Goal: Task Accomplishment & Management: Manage account settings

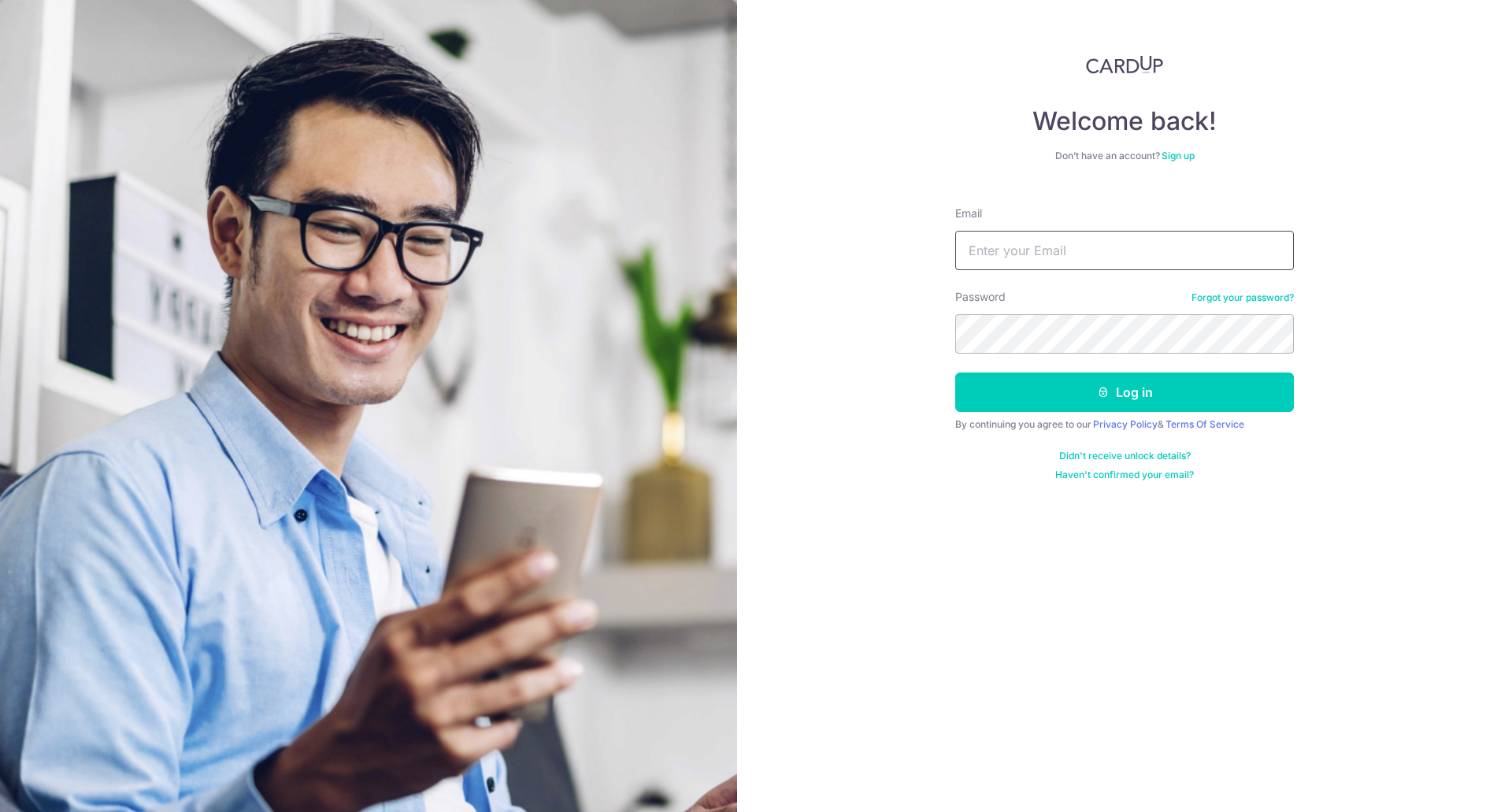
click at [1014, 245] on input "Email" at bounding box center [1124, 250] width 339 height 39
type input "[EMAIL_ADDRESS][DOMAIN_NAME]"
click at [1095, 415] on form "Email [EMAIL_ADDRESS][DOMAIN_NAME] Password Forgot your password? Log in By con…" at bounding box center [1124, 337] width 339 height 288
click at [1089, 405] on button "Log in" at bounding box center [1124, 392] width 339 height 39
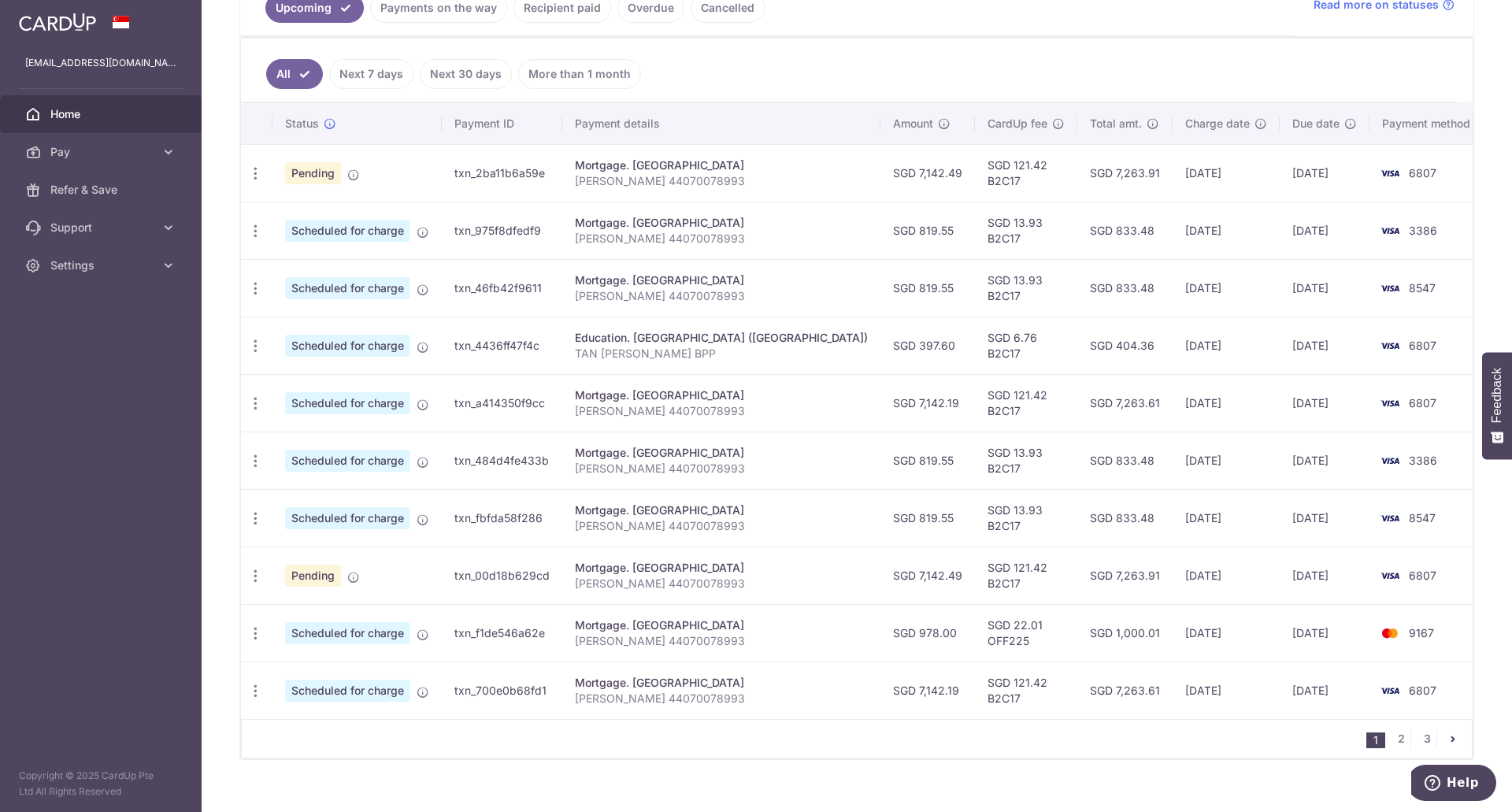
scroll to position [394, 0]
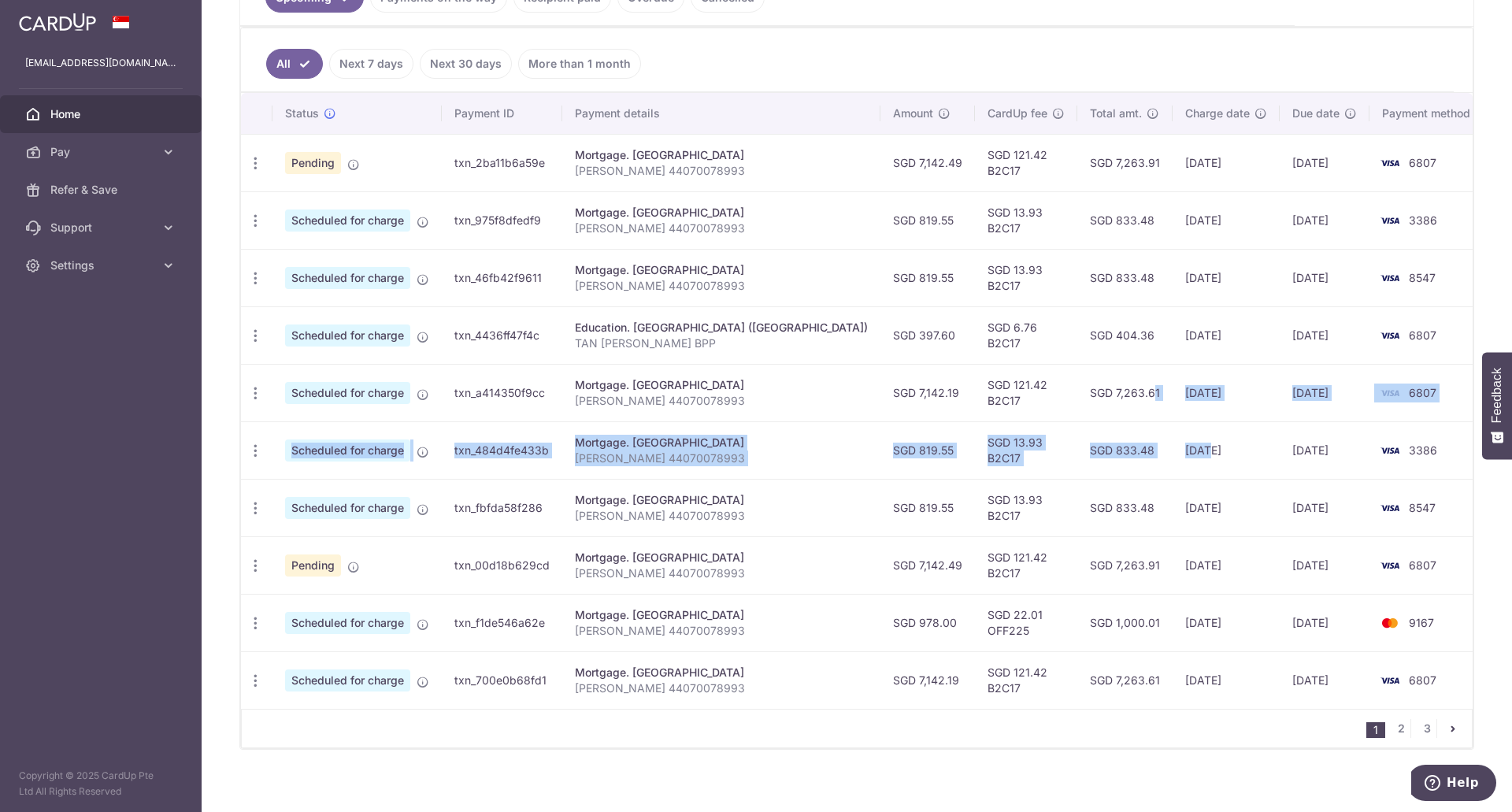
drag, startPoint x: 1091, startPoint y: 406, endPoint x: 1179, endPoint y: 476, distance: 112.4
click at [1177, 474] on tbody "Update payment Cancel payment Upload doc Pending txn_2ba11b6a59e Mortgage. Mayb…" at bounding box center [865, 422] width 1249 height 576
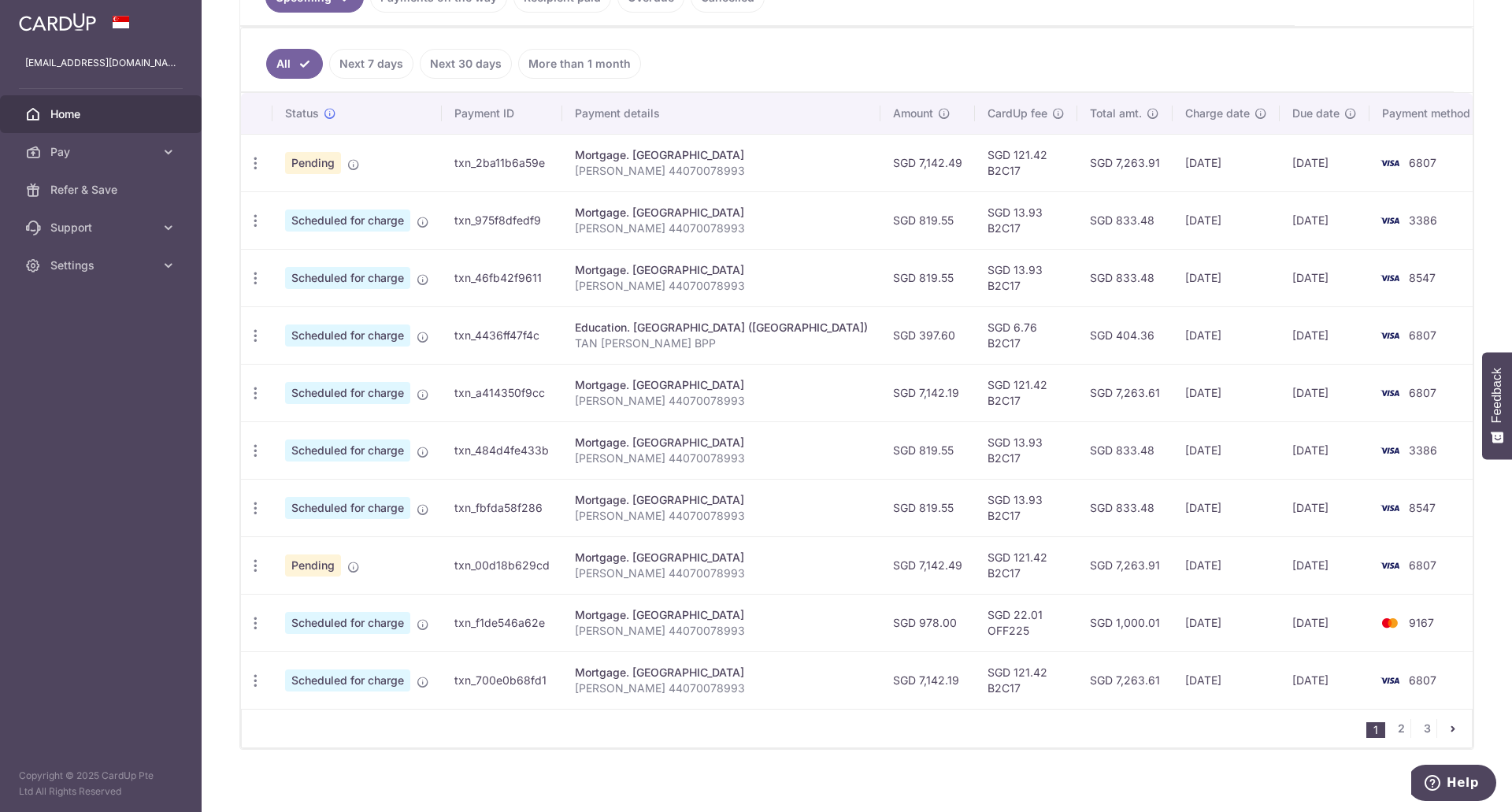
click at [1120, 502] on td "SGD 833.48" at bounding box center [1125, 508] width 96 height 57
drag, startPoint x: 1089, startPoint y: 506, endPoint x: 1249, endPoint y: 505, distance: 160.0
click at [1249, 505] on tr "Update payment Cancel payment Upload doc Scheduled for charge txn_fbfda58f286 M…" at bounding box center [865, 508] width 1249 height 57
drag, startPoint x: 1097, startPoint y: 212, endPoint x: 1133, endPoint y: 434, distance: 224.9
click at [1133, 434] on tbody "Update payment Cancel payment Upload doc Pending txn_2ba11b6a59e Mortgage. Mayb…" at bounding box center [865, 422] width 1249 height 576
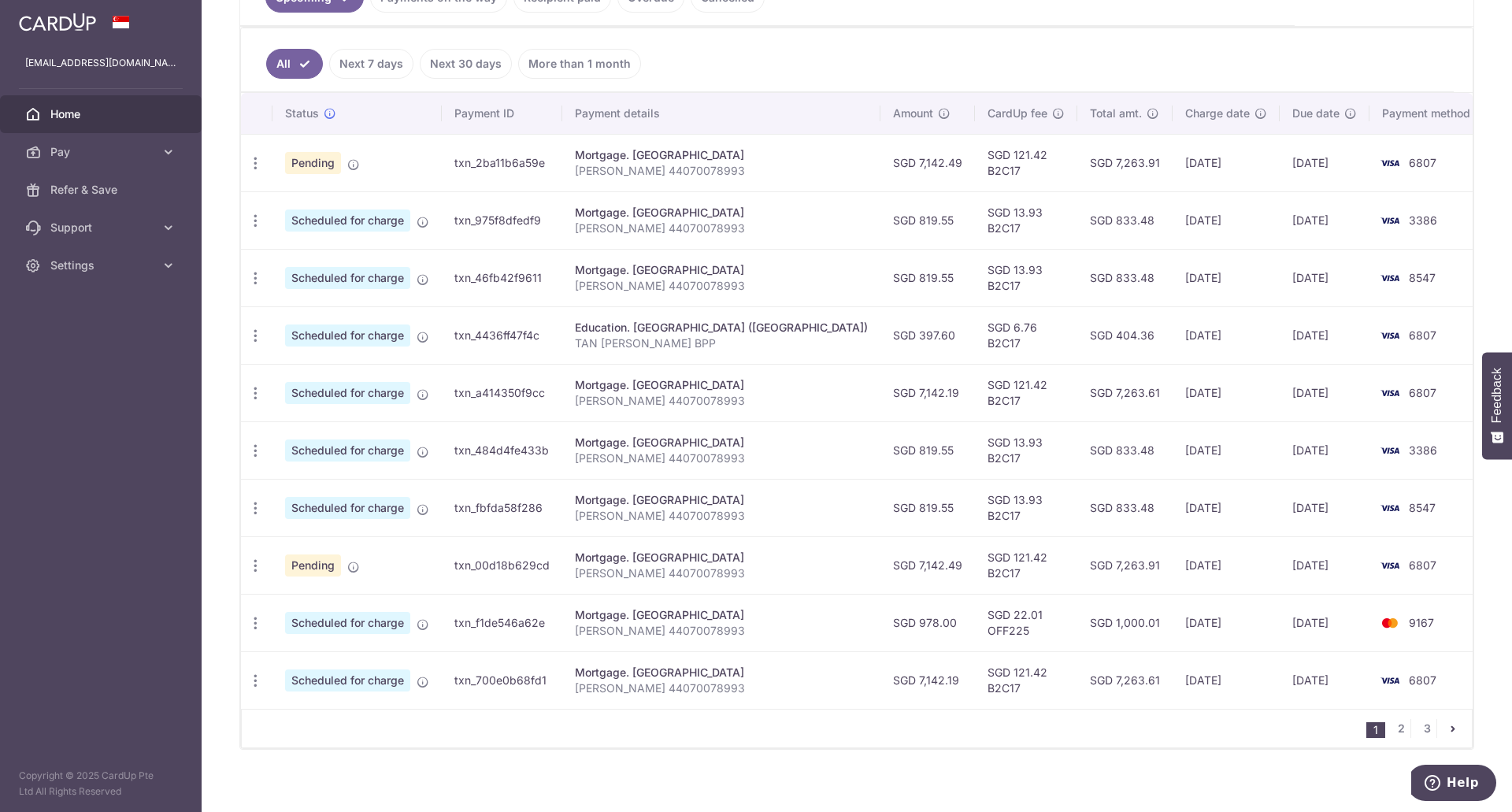
click at [607, 286] on p "TAN KUAN BOONE 44070078993" at bounding box center [721, 286] width 293 height 16
